Goal: Information Seeking & Learning: Understand process/instructions

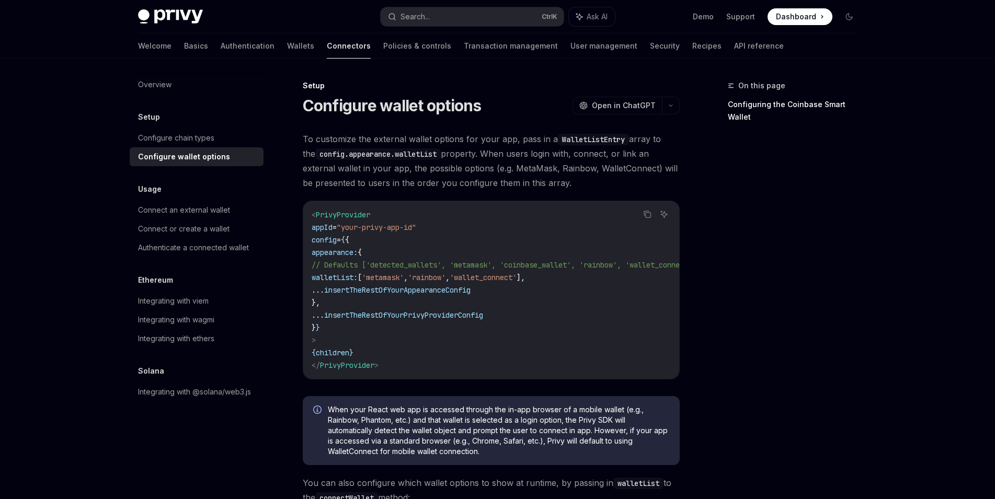
click at [405, 148] on code "config.appearance.walletList" at bounding box center [377, 154] width 125 height 12
click at [406, 154] on code "config.appearance.walletList" at bounding box center [377, 154] width 125 height 12
click at [630, 138] on span "To customize the external wallet options for your app, pass in a WalletListEntr…" at bounding box center [491, 161] width 377 height 59
click at [619, 140] on code "WalletListEntry" at bounding box center [593, 140] width 71 height 12
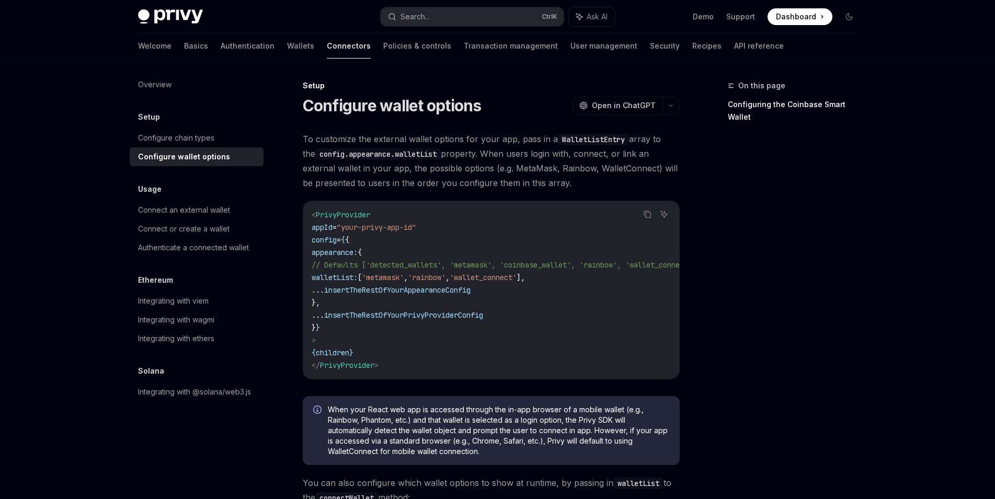
click at [619, 140] on code "WalletListEntry" at bounding box center [593, 140] width 71 height 12
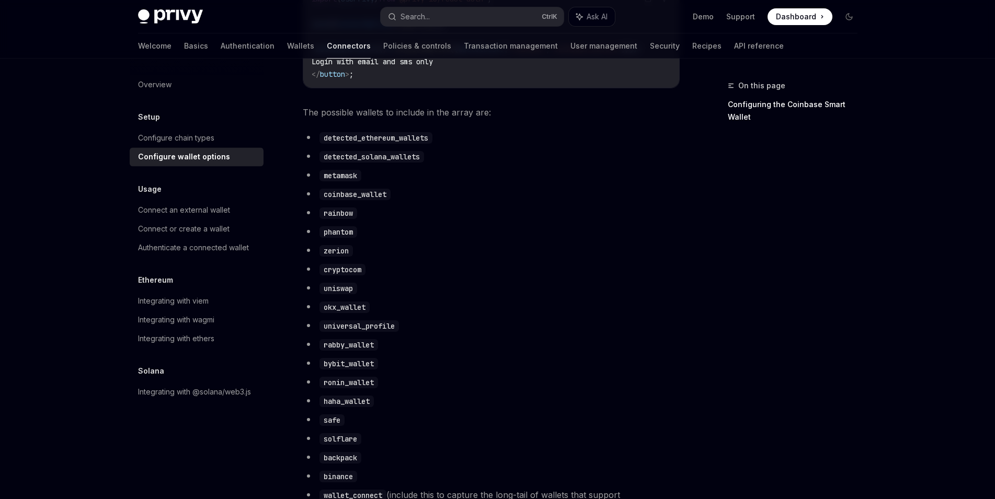
scroll to position [468, 0]
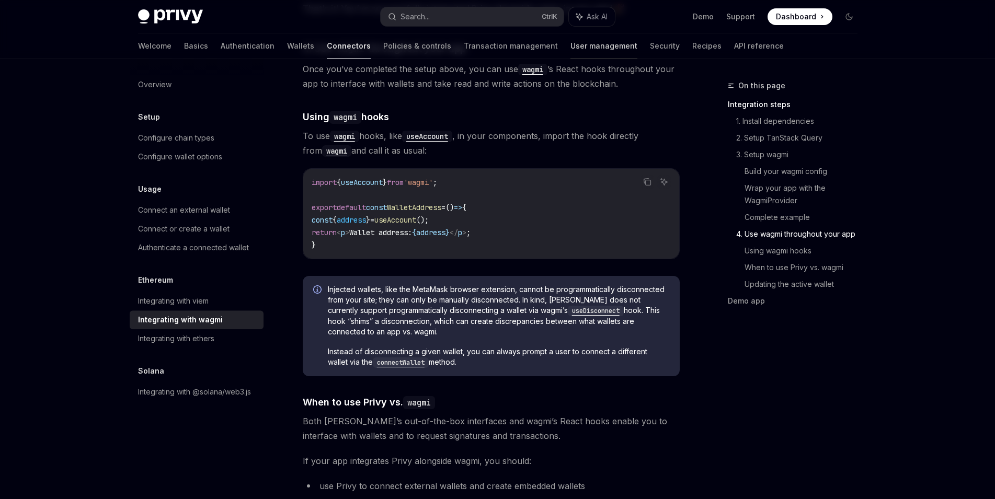
scroll to position [2325, 0]
